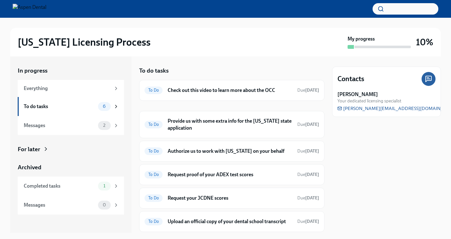
scroll to position [1, 0]
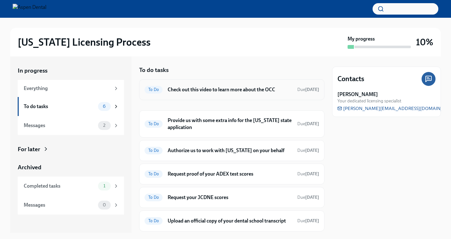
click at [207, 94] on div "To Do Check out this video to learn more about the OCC Due [DATE]" at bounding box center [232, 89] width 175 height 10
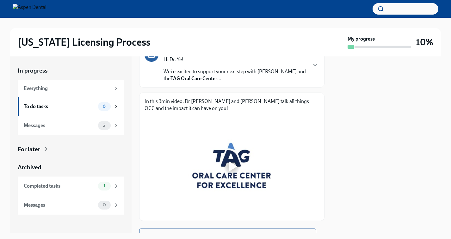
scroll to position [90, 0]
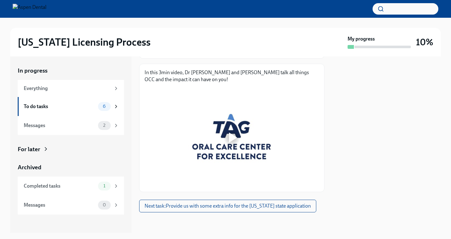
click at [237, 147] on div at bounding box center [232, 137] width 175 height 98
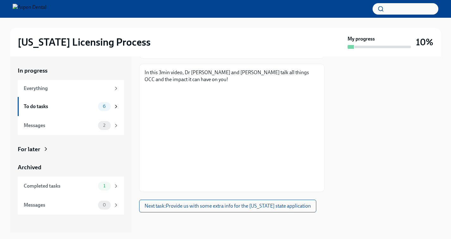
scroll to position [74, 0]
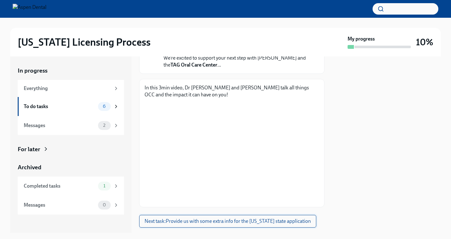
click at [211, 221] on span "Next task : Provide us with some extra info for the [US_STATE] state application" at bounding box center [228, 221] width 166 height 6
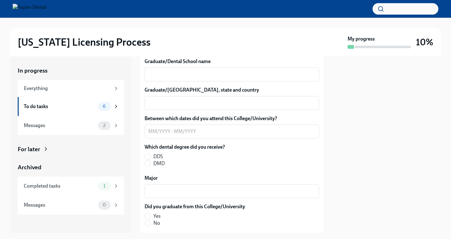
scroll to position [863, 0]
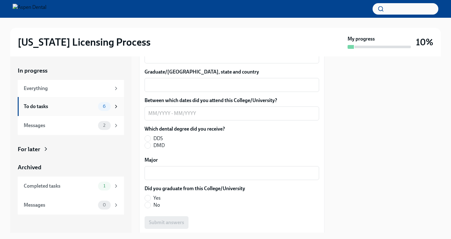
click at [88, 109] on div "To do tasks" at bounding box center [60, 106] width 72 height 7
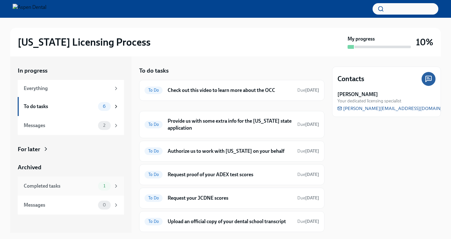
click at [104, 183] on div "1" at bounding box center [104, 185] width 13 height 9
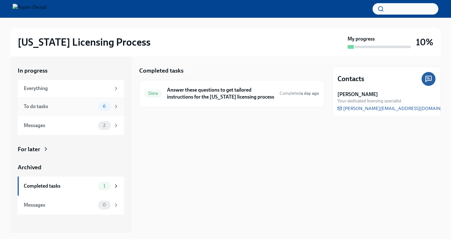
click at [86, 104] on div "To do tasks" at bounding box center [60, 106] width 72 height 7
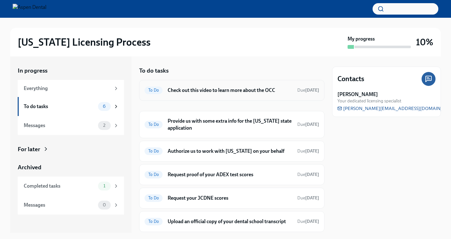
click at [223, 95] on div "To Do Check out this video to learn more about the OCC Due [DATE]" at bounding box center [231, 90] width 185 height 21
click at [217, 92] on h6 "Check out this video to learn more about the OCC" at bounding box center [230, 90] width 125 height 7
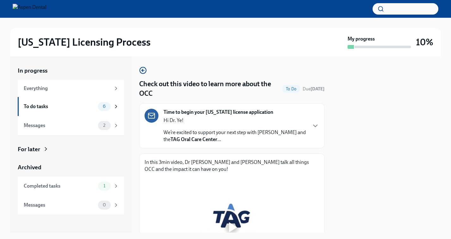
scroll to position [90, 0]
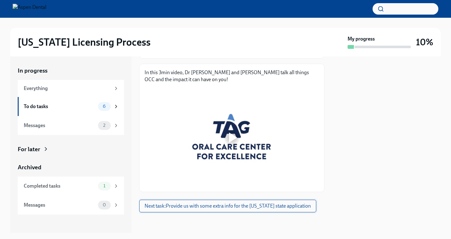
click at [237, 207] on span "Next task : Provide us with some extra info for the [US_STATE] state application" at bounding box center [228, 205] width 166 height 6
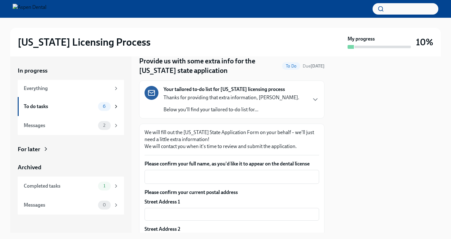
scroll to position [31, 0]
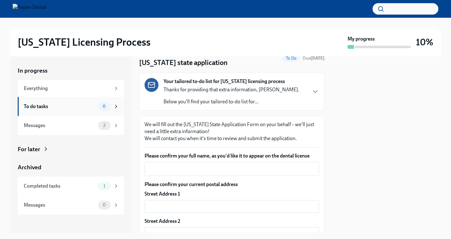
click at [100, 109] on div "6" at bounding box center [104, 106] width 13 height 9
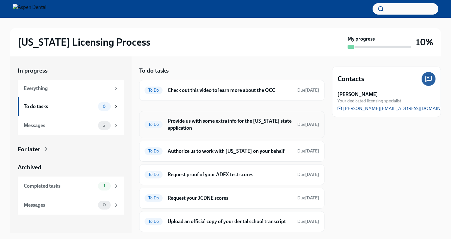
click at [189, 131] on h6 "Provide us with some extra info for the [US_STATE] state application" at bounding box center [230, 124] width 125 height 14
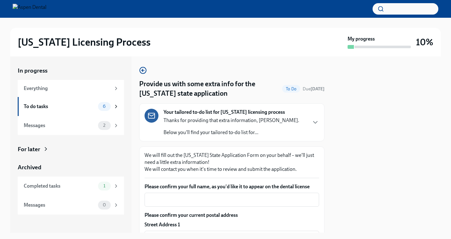
scroll to position [60, 0]
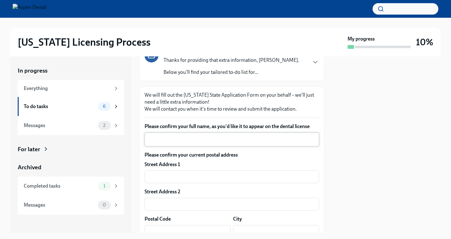
click at [240, 139] on textarea "Please confirm your full name, as you'd like it to appear on the dental license" at bounding box center [231, 139] width 167 height 8
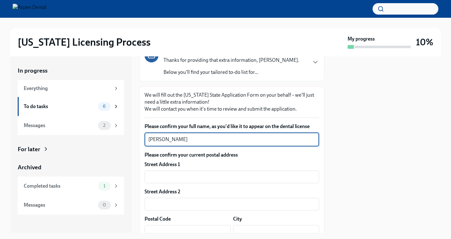
type textarea "[PERSON_NAME]"
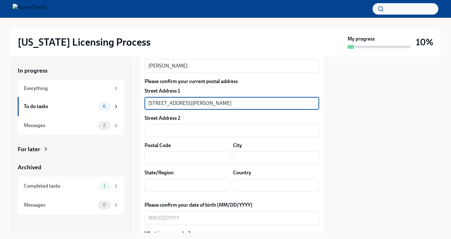
scroll to position [133, 0]
type input "[STREET_ADDRESS][PERSON_NAME]"
click at [188, 166] on div "Please confirm your current postal address Street Address 1 [STREET_ADDRESS][PE…" at bounding box center [232, 137] width 175 height 118
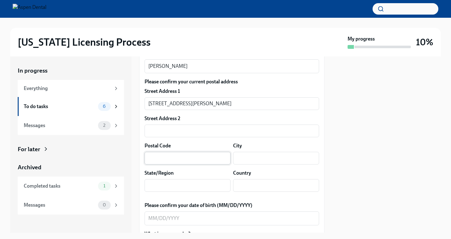
click at [188, 163] on input "text" at bounding box center [188, 158] width 86 height 13
type input "32578"
click at [251, 160] on input "text" at bounding box center [276, 158] width 86 height 13
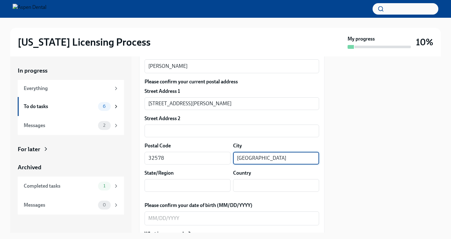
type input "[GEOGRAPHIC_DATA]"
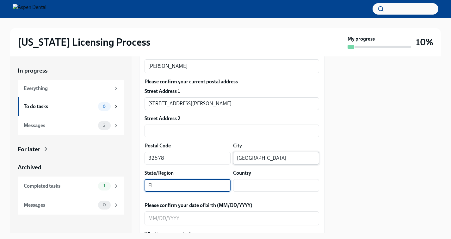
type input "FL"
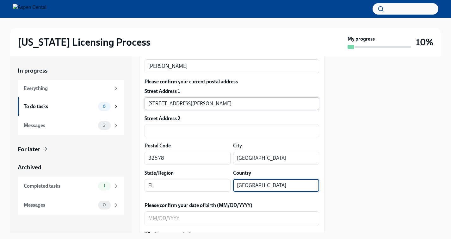
type input "[GEOGRAPHIC_DATA]"
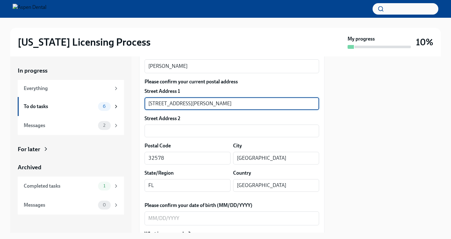
drag, startPoint x: 274, startPoint y: 103, endPoint x: 221, endPoint y: 101, distance: 53.5
click at [221, 101] on input "[STREET_ADDRESS][PERSON_NAME]" at bounding box center [232, 103] width 175 height 13
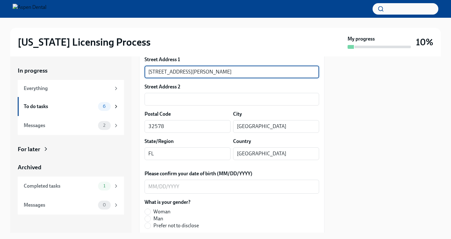
scroll to position [203, 0]
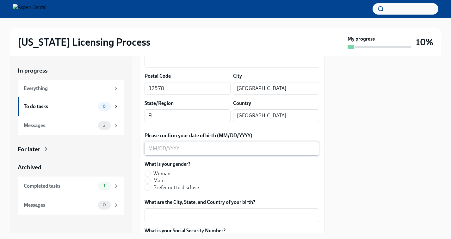
type input "[STREET_ADDRESS][PERSON_NAME]"
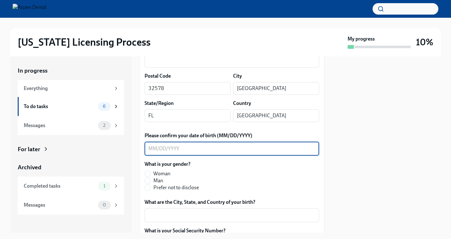
click at [150, 151] on textarea "Please confirm your date of birth (MM/DD/YYYY)" at bounding box center [231, 149] width 167 height 8
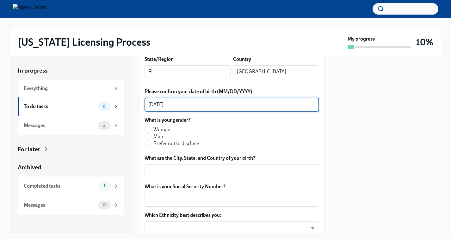
scroll to position [247, 0]
type textarea "[DATE]"
click at [149, 135] on input "Man" at bounding box center [148, 136] width 6 height 6
radio input "true"
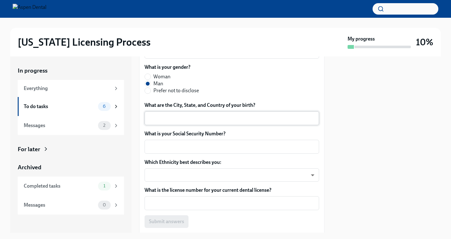
scroll to position [314, 0]
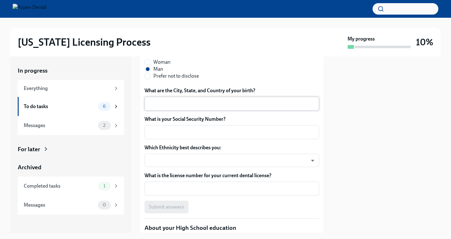
click at [185, 102] on textarea "What are the City, State, and Country of your birth?" at bounding box center [231, 104] width 167 height 8
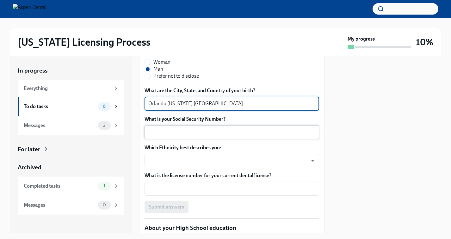
type textarea "Orlando [US_STATE] [GEOGRAPHIC_DATA]"
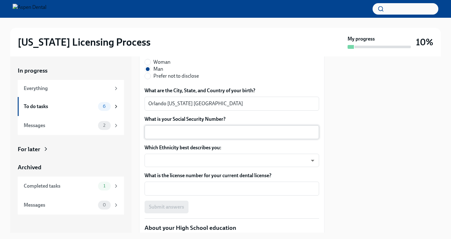
click at [183, 139] on div "x ​" at bounding box center [232, 132] width 175 height 14
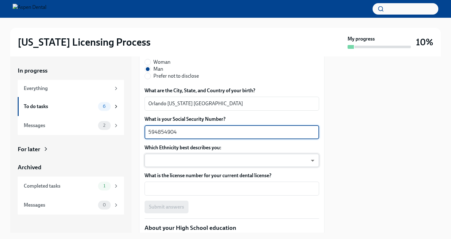
type textarea "594854904"
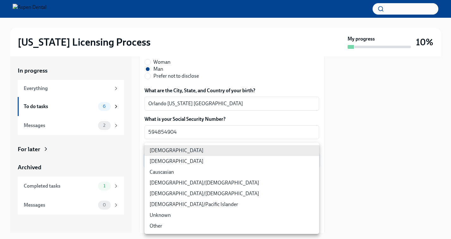
click at [159, 164] on body "[US_STATE] Licensing Process My progress 10% In progress Everything To do tasks…" at bounding box center [225, 119] width 451 height 239
click at [177, 159] on li "[DEMOGRAPHIC_DATA]" at bounding box center [232, 161] width 175 height 11
type input "930Z9RFkx"
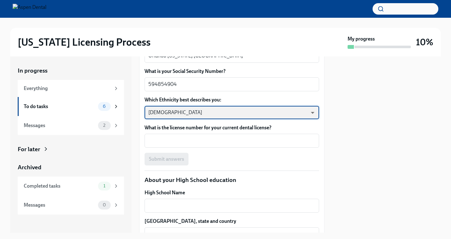
scroll to position [364, 0]
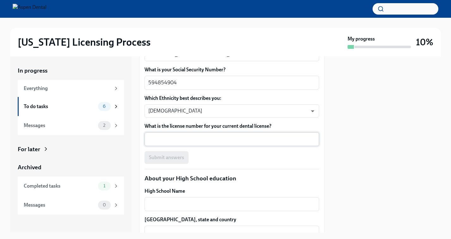
click at [184, 143] on div "x ​" at bounding box center [232, 139] width 175 height 14
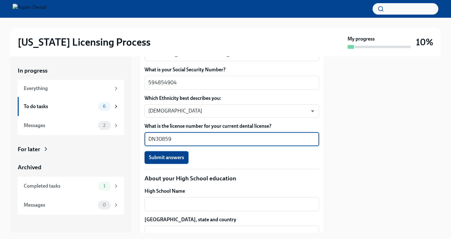
type textarea "DN30859"
click at [164, 159] on span "Submit answers" at bounding box center [166, 157] width 35 height 6
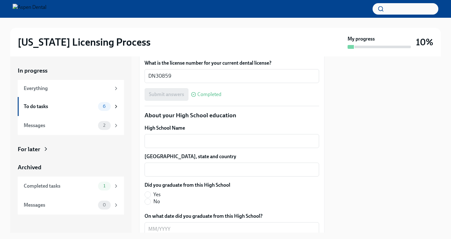
scroll to position [426, 0]
click at [193, 135] on div "x ​" at bounding box center [232, 141] width 175 height 14
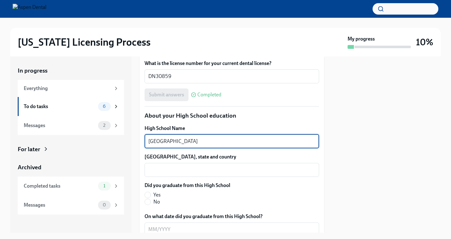
type textarea "[GEOGRAPHIC_DATA]"
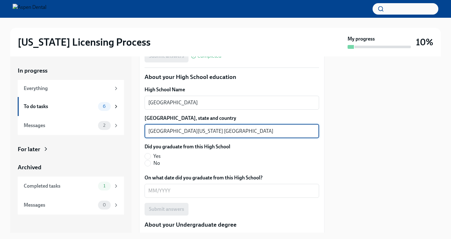
scroll to position [465, 0]
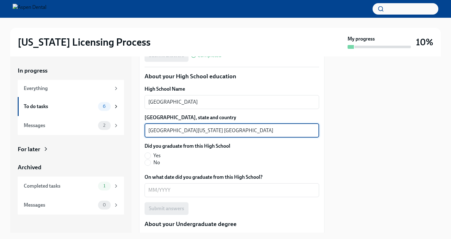
type textarea "[GEOGRAPHIC_DATA][US_STATE] [GEOGRAPHIC_DATA]"
click at [147, 149] on label "Did you graduate from this High School" at bounding box center [188, 145] width 86 height 7
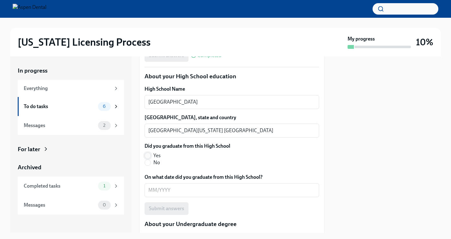
click at [147, 155] on input "Yes" at bounding box center [148, 156] width 6 height 6
radio input "true"
click at [150, 193] on textarea "On what date did you graduate from this High School?" at bounding box center [231, 190] width 167 height 8
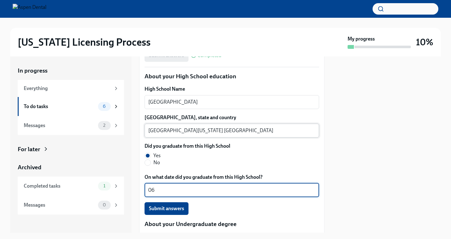
type textarea "0"
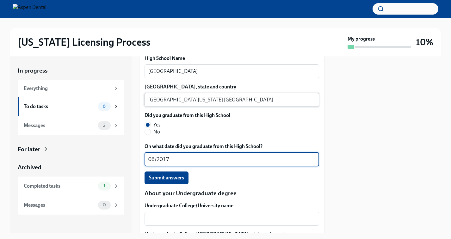
scroll to position [496, 0]
type textarea "06/2017"
click at [154, 178] on span "Submit answers" at bounding box center [166, 177] width 35 height 6
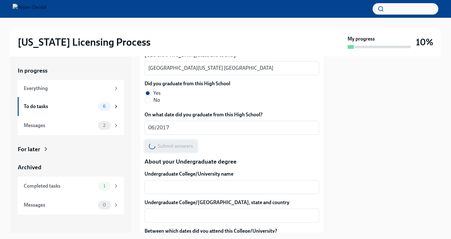
scroll to position [555, 0]
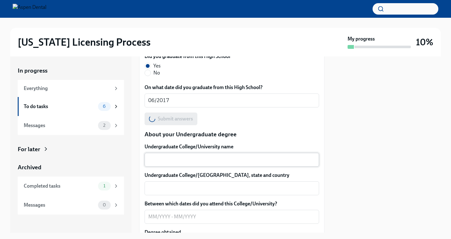
click at [168, 158] on textarea "Undergraduate College/University name" at bounding box center [231, 160] width 167 height 8
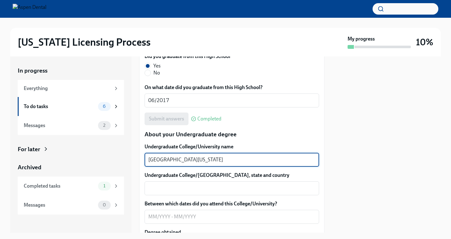
type textarea "[GEOGRAPHIC_DATA][US_STATE]"
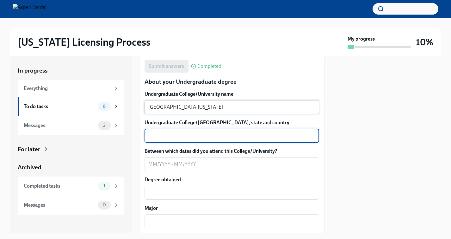
scroll to position [610, 0]
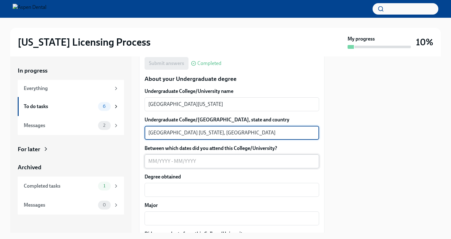
type textarea "[GEOGRAPHIC_DATA] [US_STATE], [GEOGRAPHIC_DATA]"
click at [152, 158] on textarea "Between which dates did you attend this College/University?" at bounding box center [231, 161] width 167 height 8
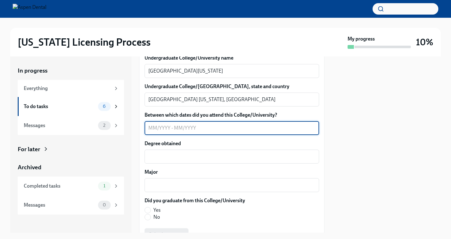
scroll to position [649, 0]
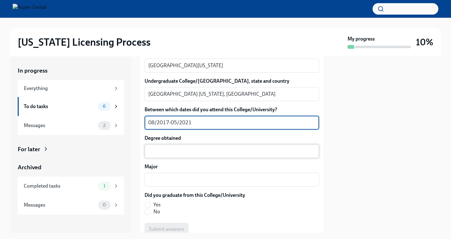
type textarea "08/2017-05/2021"
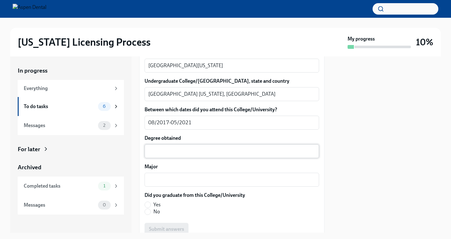
click at [232, 157] on div "x ​" at bounding box center [232, 151] width 175 height 14
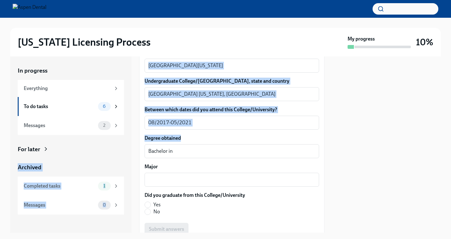
drag, startPoint x: 202, startPoint y: 157, endPoint x: 132, endPoint y: 150, distance: 69.6
click at [132, 150] on div "In progress Everything To do tasks 6 Messages 2 For later Archived Completed ta…" at bounding box center [225, 144] width 431 height 176
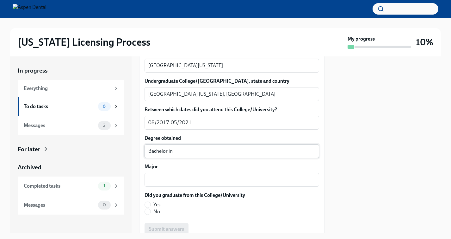
click at [175, 151] on textarea "Bachelor in" at bounding box center [231, 151] width 167 height 8
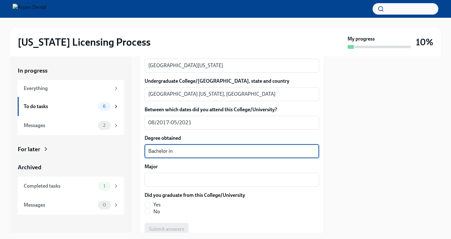
drag, startPoint x: 175, startPoint y: 151, endPoint x: 136, endPoint y: 150, distance: 39.3
click at [136, 150] on div "In progress Everything To do tasks 6 Messages 2 For later Archived Completed ta…" at bounding box center [225, 144] width 431 height 176
paste textarea "of Arts (BA) degree in Psychology"
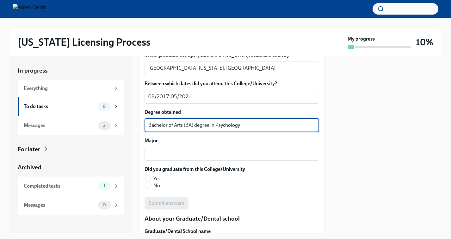
scroll to position [676, 0]
type textarea "Bachelor of Arts (BA) degree in Psychology"
click at [221, 158] on div "x ​" at bounding box center [232, 153] width 175 height 14
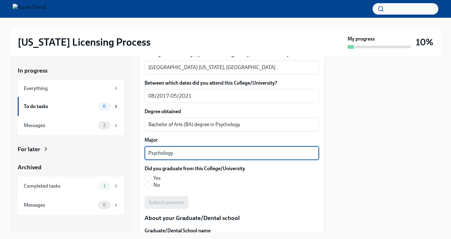
scroll to position [714, 0]
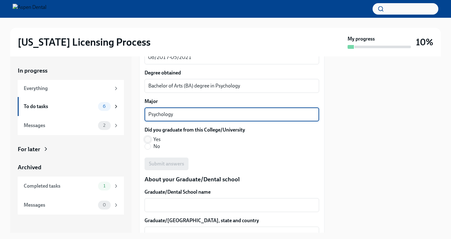
type textarea "Psychology"
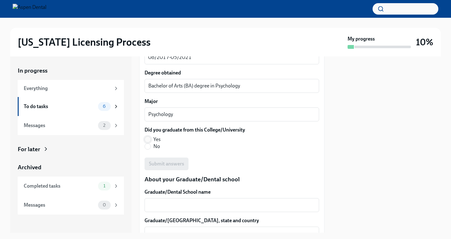
click at [146, 139] on input "Yes" at bounding box center [148, 139] width 6 height 6
radio input "true"
click at [171, 164] on span "Submit answers" at bounding box center [166, 163] width 35 height 6
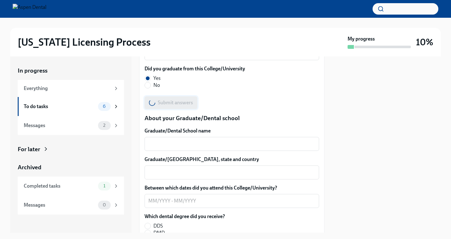
scroll to position [779, 0]
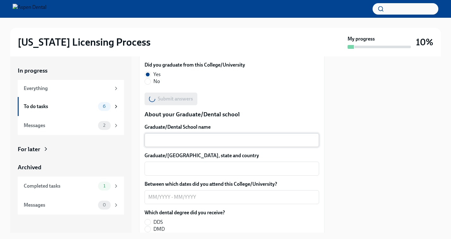
click at [173, 138] on textarea "Graduate/Dental School name" at bounding box center [231, 140] width 167 height 8
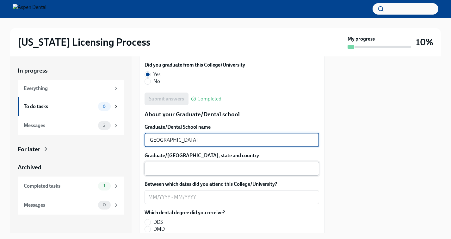
type textarea "[GEOGRAPHIC_DATA]"
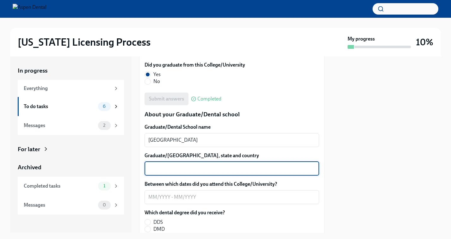
click at [184, 171] on textarea "Graduate/[GEOGRAPHIC_DATA], state and country" at bounding box center [231, 169] width 167 height 8
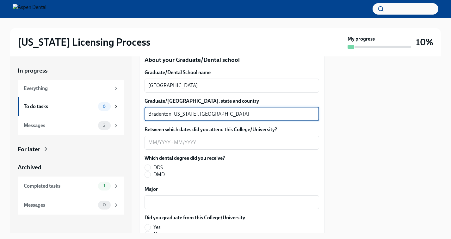
scroll to position [846, 0]
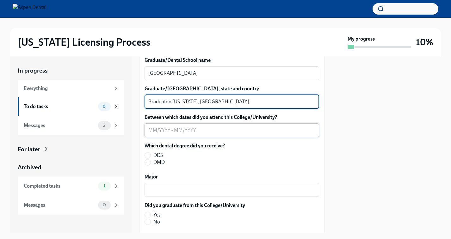
type textarea "Bradenton [US_STATE], [GEOGRAPHIC_DATA]"
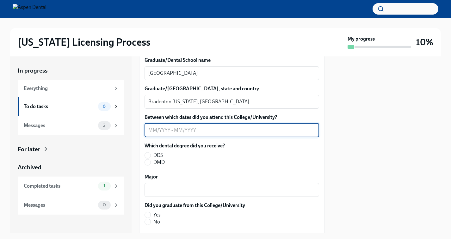
click at [152, 129] on textarea "Between which dates did you attend this College/University?" at bounding box center [231, 130] width 167 height 8
type textarea "07/2021-06/2025"
click at [147, 164] on input "DMD" at bounding box center [148, 162] width 6 height 6
radio input "true"
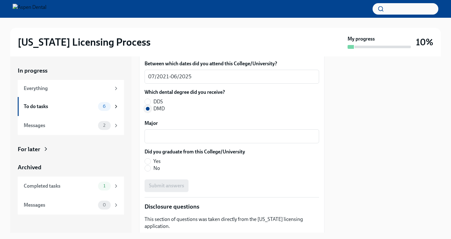
scroll to position [900, 0]
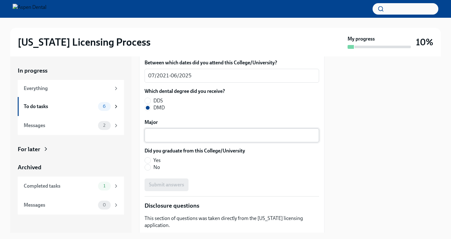
click at [164, 133] on textarea "Major" at bounding box center [231, 135] width 167 height 8
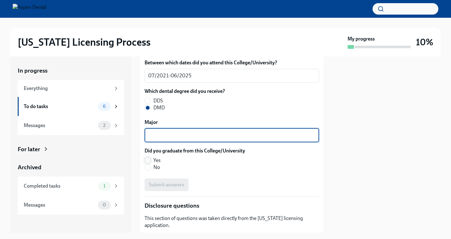
click at [149, 162] on input "Yes" at bounding box center [148, 160] width 6 height 6
radio input "true"
click at [163, 138] on textarea "Major" at bounding box center [231, 135] width 167 height 8
type textarea "Dental"
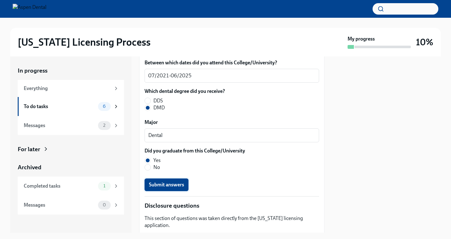
click at [171, 184] on span "Submit answers" at bounding box center [166, 184] width 35 height 6
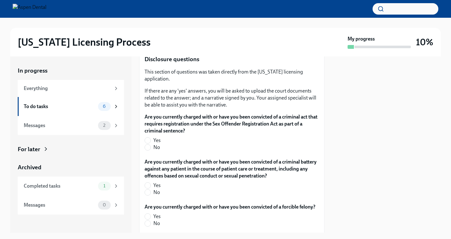
scroll to position [1047, 0]
click at [146, 144] on input "No" at bounding box center [148, 147] width 6 height 6
radio input "true"
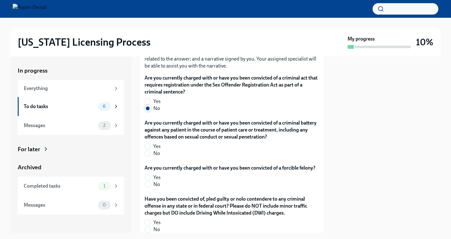
scroll to position [1086, 0]
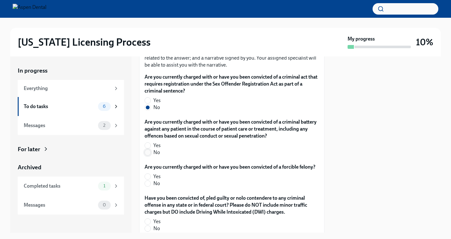
click at [149, 149] on input "No" at bounding box center [148, 152] width 6 height 6
radio input "true"
click at [148, 180] on input "No" at bounding box center [148, 183] width 6 height 6
radio input "true"
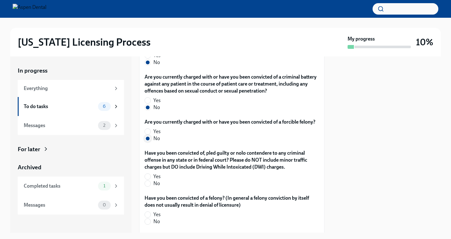
scroll to position [1131, 0]
click at [149, 182] on div "Have you been convicted of, pled guilty or nolo contendere to any criminal offe…" at bounding box center [232, 169] width 175 height 40
click at [147, 180] on input "No" at bounding box center [148, 183] width 6 height 6
radio input "true"
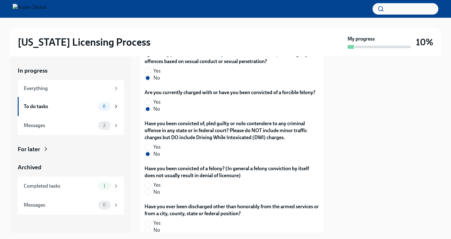
scroll to position [1180, 0]
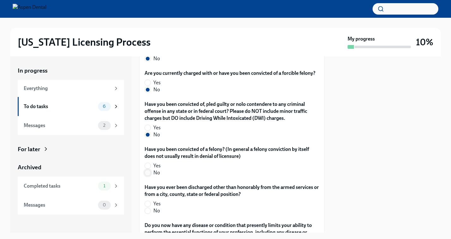
click at [150, 170] on input "No" at bounding box center [148, 173] width 6 height 6
radio input "true"
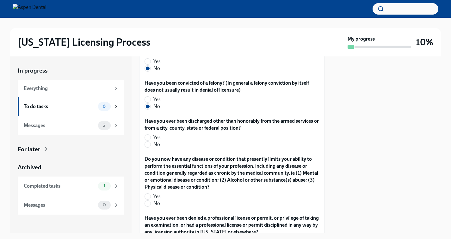
scroll to position [1247, 0]
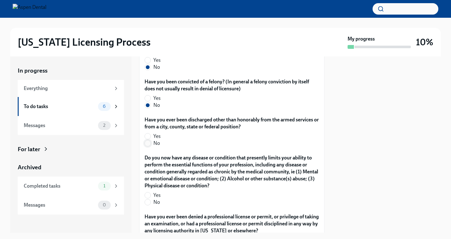
click at [148, 140] on input "No" at bounding box center [148, 143] width 6 height 6
radio input "true"
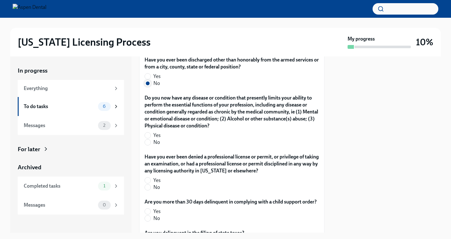
scroll to position [1316, 0]
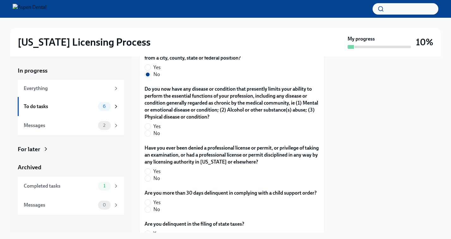
click at [148, 130] on div "Do you now have any disease or condition that presently limits your ability to …" at bounding box center [232, 112] width 175 height 54
click at [148, 130] on input "No" at bounding box center [148, 133] width 6 height 6
radio input "true"
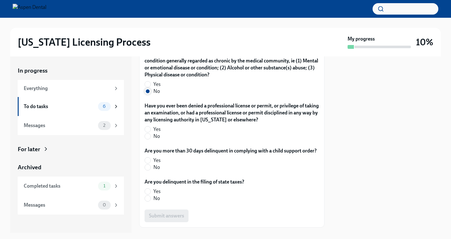
scroll to position [1360, 0]
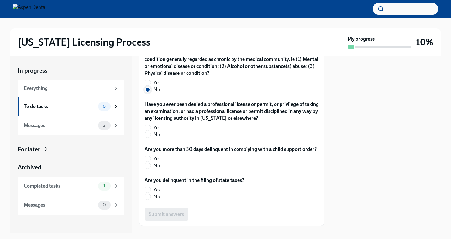
click at [148, 132] on input "No" at bounding box center [148, 135] width 6 height 6
radio input "true"
click at [149, 163] on input "No" at bounding box center [148, 166] width 6 height 6
radio input "true"
click at [148, 194] on input "No" at bounding box center [148, 197] width 6 height 6
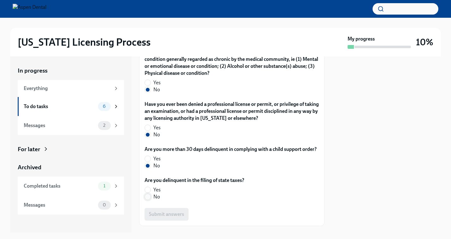
radio input "true"
click at [163, 211] on span "Submit answers" at bounding box center [166, 214] width 35 height 6
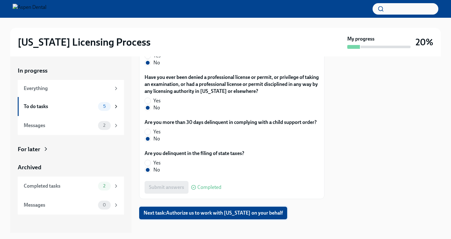
click at [207, 210] on button "Next task : Authorize us to work with [US_STATE] on your behalf" at bounding box center [213, 212] width 148 height 13
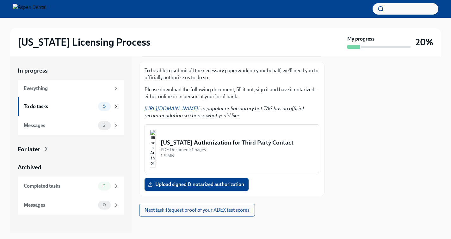
scroll to position [89, 0]
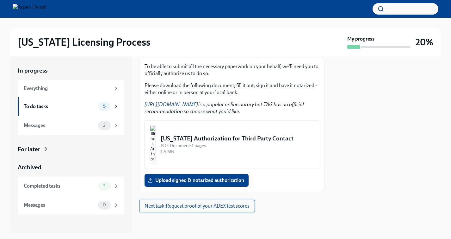
click at [222, 209] on button "Next task : Request proof of your ADEX test scores" at bounding box center [197, 205] width 116 height 13
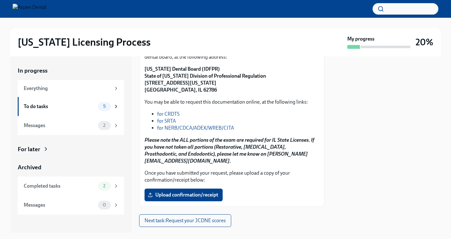
scroll to position [96, 0]
click at [200, 127] on link "for NERB/CDCA/ADEX/WREB/CITA" at bounding box center [195, 127] width 77 height 6
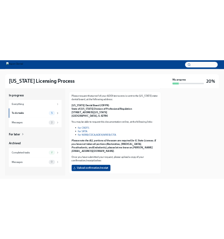
scroll to position [73, 0]
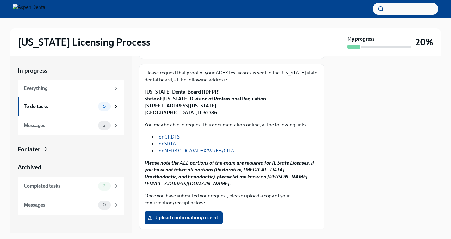
click at [156, 88] on p "[US_STATE] Dental Board (IDFPR) State of [US_STATE] Division of Professional Re…" at bounding box center [232, 102] width 175 height 28
click at [156, 90] on strong "[US_STATE] Dental Board (IDFPR) State of [US_STATE] Division of Professional Re…" at bounding box center [205, 102] width 121 height 27
drag, startPoint x: 211, startPoint y: 91, endPoint x: 139, endPoint y: 93, distance: 72.2
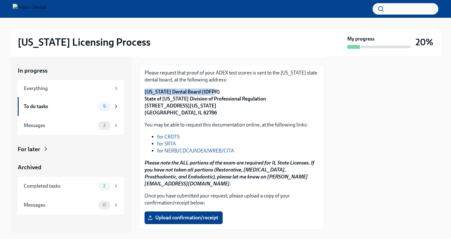
click at [139, 93] on div "Please request that proof of your ADEX test scores is sent to the [US_STATE] st…" at bounding box center [231, 146] width 185 height 165
copy strong "[US_STATE] Dental Board (IDFPR)"
click at [144, 100] on div "Please request that proof of your ADEX test scores is sent to the [US_STATE] st…" at bounding box center [231, 146] width 185 height 165
drag, startPoint x: 146, startPoint y: 98, endPoint x: 221, endPoint y: 97, distance: 74.0
click at [221, 97] on strong "[US_STATE] Dental Board (IDFPR) State of [US_STATE] Division of Professional Re…" at bounding box center [205, 102] width 121 height 27
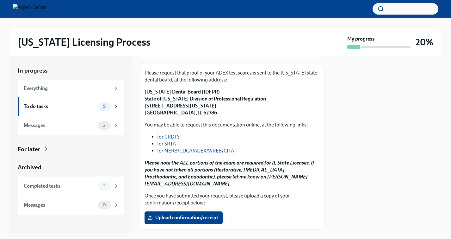
click at [226, 100] on strong "[US_STATE] Dental Board (IDFPR) State of [US_STATE] Division of Professional Re…" at bounding box center [205, 102] width 121 height 27
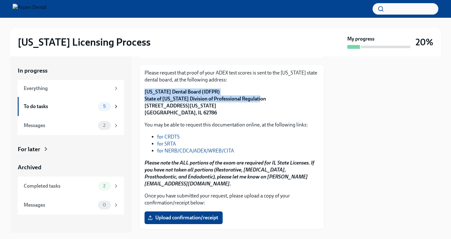
drag, startPoint x: 144, startPoint y: 90, endPoint x: 254, endPoint y: 97, distance: 110.3
click at [254, 97] on div "Please request that proof of your ADEX test scores is sent to the [US_STATE] st…" at bounding box center [231, 146] width 185 height 165
copy strong "[US_STATE] Dental Board (IDFPR) State of [US_STATE] Division of Professional Re…"
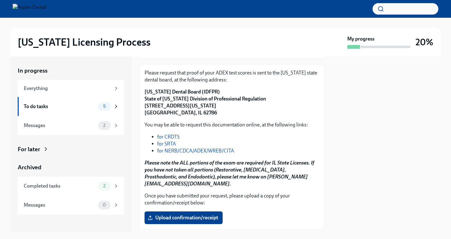
click at [158, 113] on strong "[US_STATE] Dental Board (IDFPR) State of [US_STATE] Division of Professional Re…" at bounding box center [205, 102] width 121 height 27
drag, startPoint x: 145, startPoint y: 105, endPoint x: 191, endPoint y: 113, distance: 46.7
click at [191, 113] on p "[US_STATE] Dental Board (IDFPR) State of [US_STATE] Division of Professional Re…" at bounding box center [232, 102] width 175 height 28
copy strong "[STREET_ADDRESS][US_STATE]"
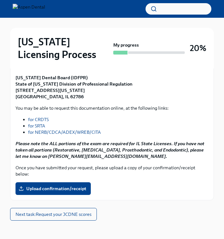
scroll to position [132, 0]
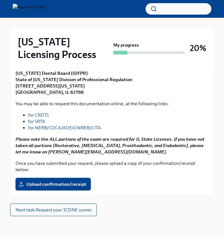
click at [68, 185] on span "Upload confirmation/receipt" at bounding box center [53, 184] width 66 height 6
click at [0, 0] on input "Upload confirmation/receipt" at bounding box center [0, 0] width 0 height 0
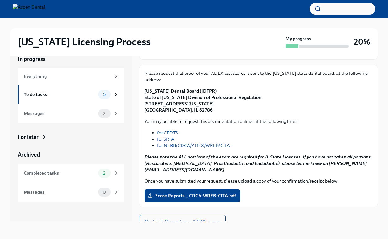
scroll to position [65, 0]
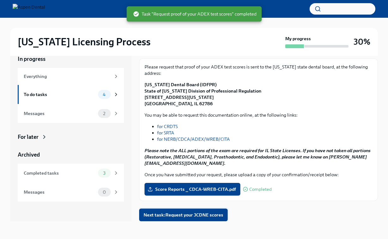
click at [170, 213] on span "Next task : Request your JCDNE scores" at bounding box center [184, 214] width 80 height 6
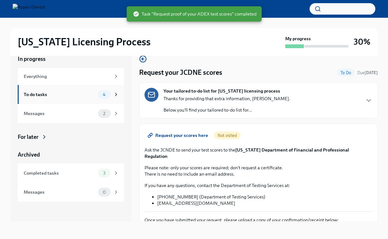
click at [117, 94] on icon at bounding box center [116, 94] width 6 height 6
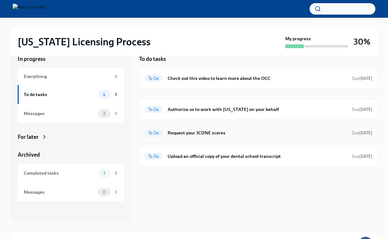
click at [234, 133] on h6 "Request your JCDNE scores" at bounding box center [257, 132] width 179 height 7
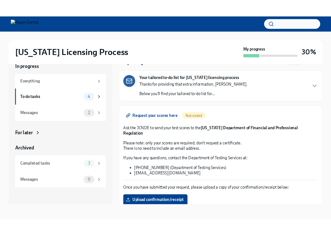
scroll to position [25, 0]
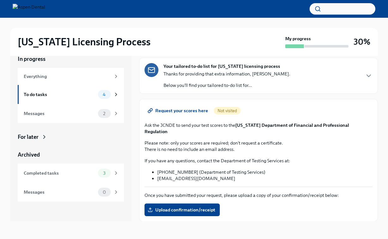
click at [196, 112] on span "Request your scores here" at bounding box center [178, 110] width 59 height 6
drag, startPoint x: 238, startPoint y: 124, endPoint x: 345, endPoint y: 123, distance: 106.6
click at [345, 123] on strong "[US_STATE] Department of Financial and Professional Regulation" at bounding box center [247, 128] width 205 height 12
click at [347, 124] on strong "[US_STATE] Department of Financial and Professional Regulation" at bounding box center [247, 128] width 205 height 12
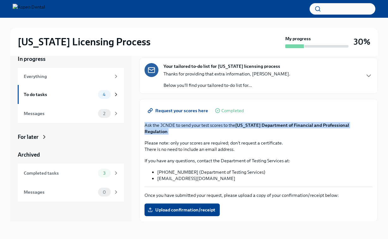
click at [347, 124] on strong "[US_STATE] Department of Financial and Professional Regulation" at bounding box center [247, 128] width 205 height 12
click at [367, 127] on p "Ask the JCNDE to send your test scores to the [US_STATE] Department of Financia…" at bounding box center [259, 128] width 228 height 13
drag, startPoint x: 363, startPoint y: 125, endPoint x: 237, endPoint y: 123, distance: 125.3
click at [237, 123] on p "Ask the JCNDE to send your test scores to the [US_STATE] Department of Financia…" at bounding box center [259, 128] width 228 height 13
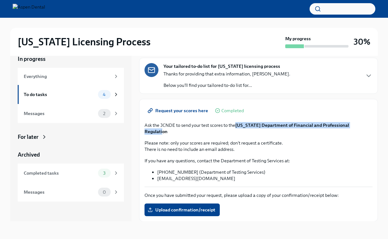
copy strong "[US_STATE] Department of Financial and Professional Regulation"
click at [240, 140] on p "Please note: only your scores are required; don't request a certificate. There …" at bounding box center [259, 146] width 228 height 13
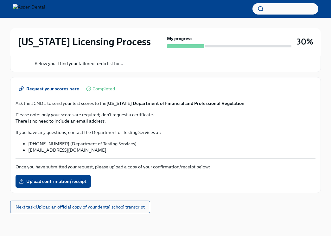
scroll to position [80, 0]
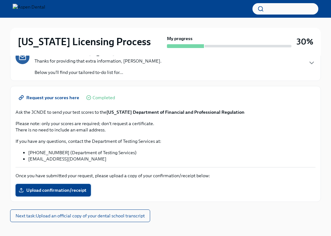
click at [78, 188] on span "Upload confirmation/receipt" at bounding box center [53, 190] width 66 height 6
click at [0, 0] on input "Upload confirmation/receipt" at bounding box center [0, 0] width 0 height 0
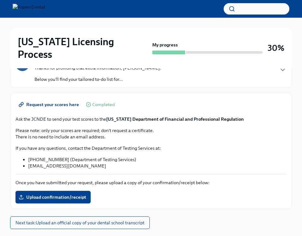
scroll to position [89, 0]
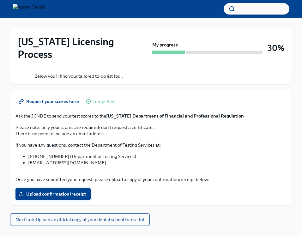
click at [66, 188] on label "Upload confirmation/receipt" at bounding box center [53, 194] width 75 height 13
click at [0, 0] on input "Upload confirmation/receipt" at bounding box center [0, 0] width 0 height 0
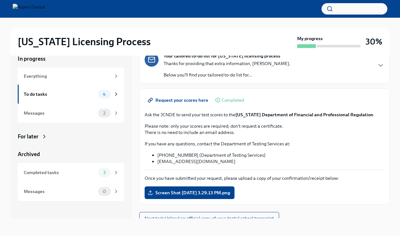
scroll to position [41, 0]
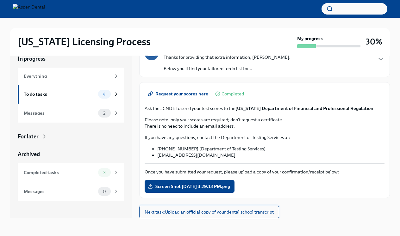
click at [244, 213] on span "Next task : Upload an official copy of your dental school transcript" at bounding box center [209, 212] width 129 height 6
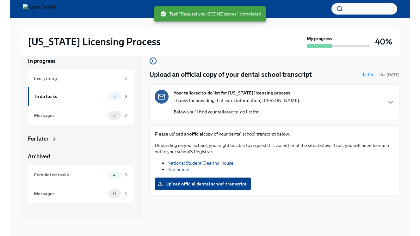
scroll to position [11, 0]
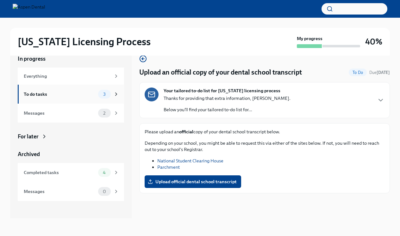
click at [97, 91] on div "To do tasks 3" at bounding box center [71, 94] width 95 height 9
